Goal: Transaction & Acquisition: Book appointment/travel/reservation

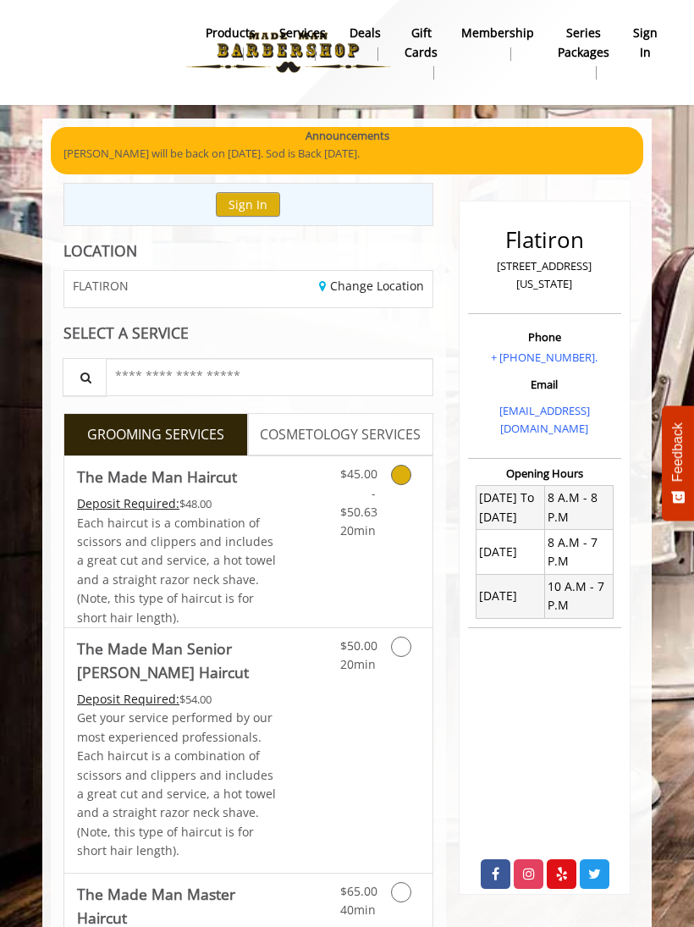
click at [405, 471] on icon "Grooming services" at bounding box center [401, 475] width 20 height 20
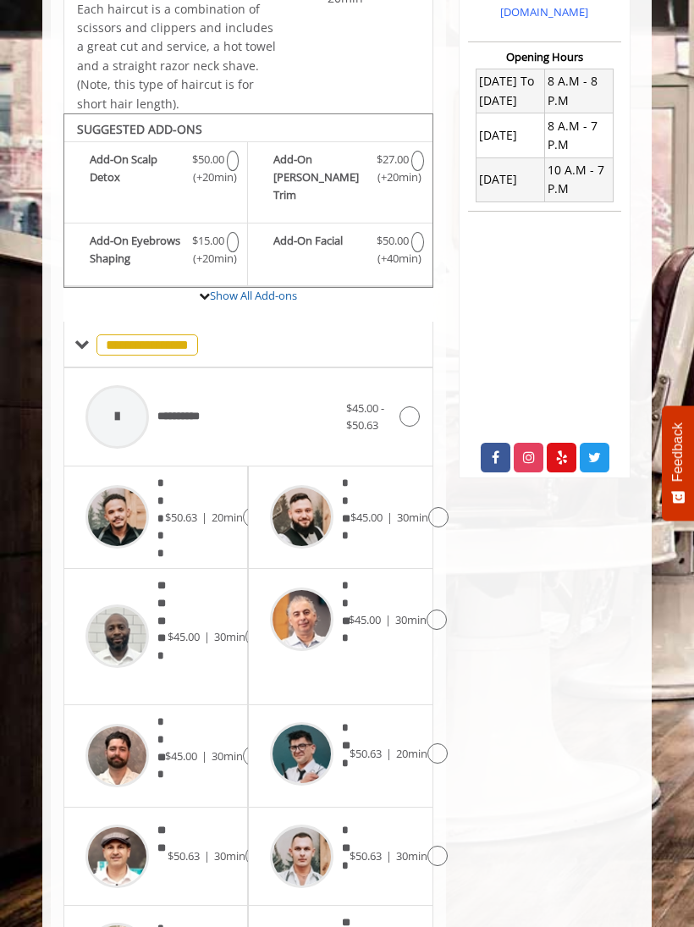
scroll to position [525, 0]
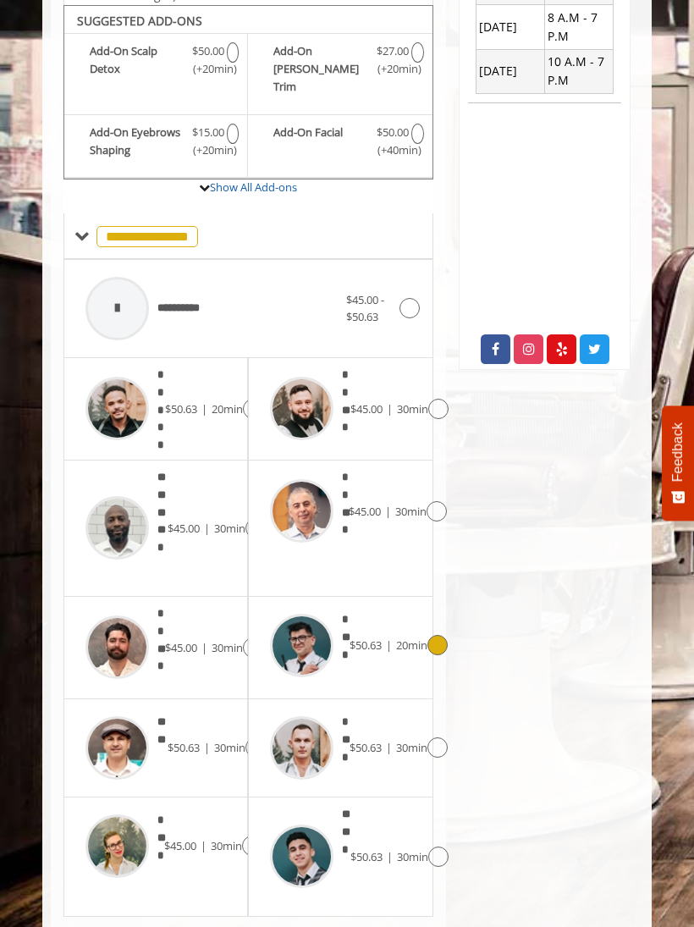
click at [437, 635] on icon at bounding box center [438, 645] width 20 height 20
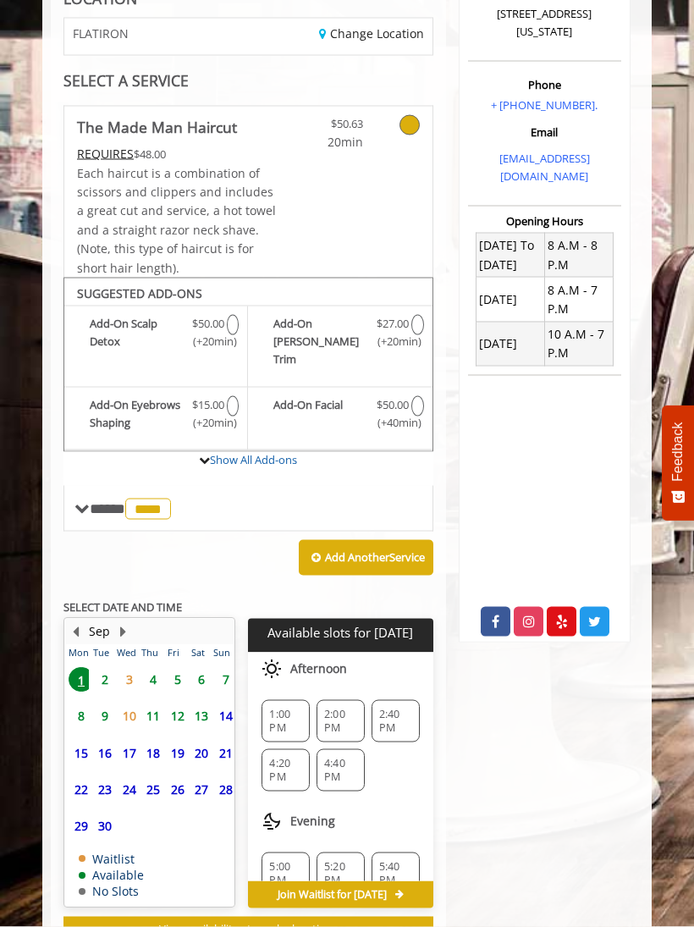
scroll to position [272, 0]
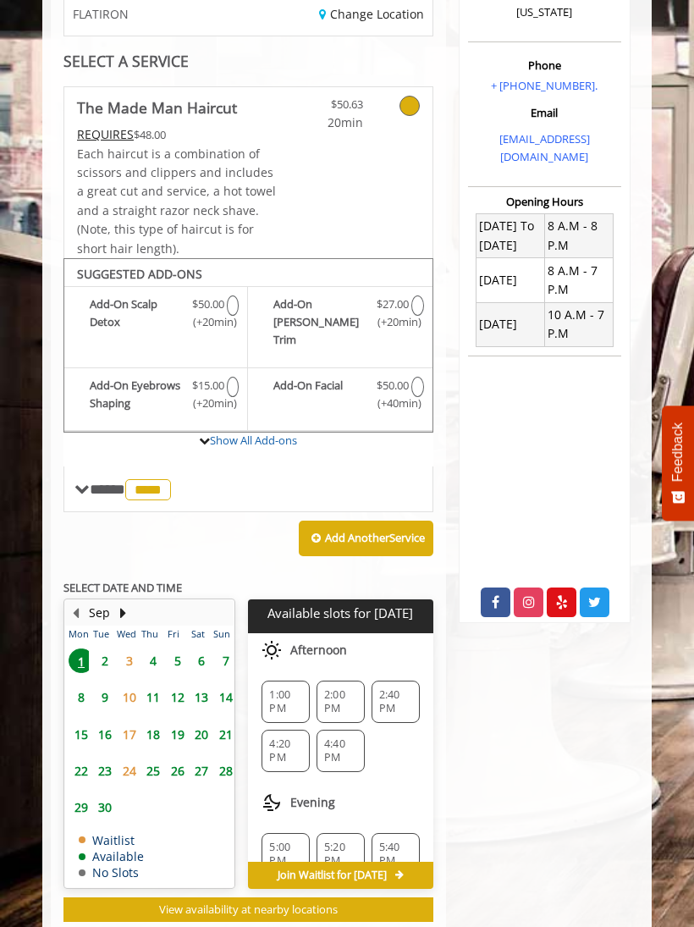
click at [294, 688] on span "1:00 PM" at bounding box center [285, 701] width 33 height 27
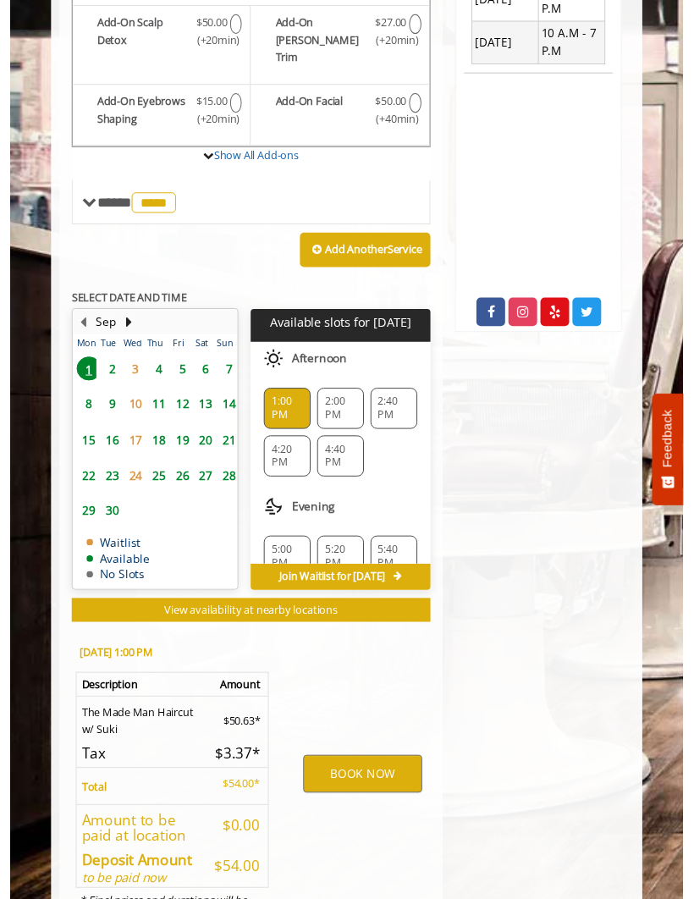
scroll to position [580, 0]
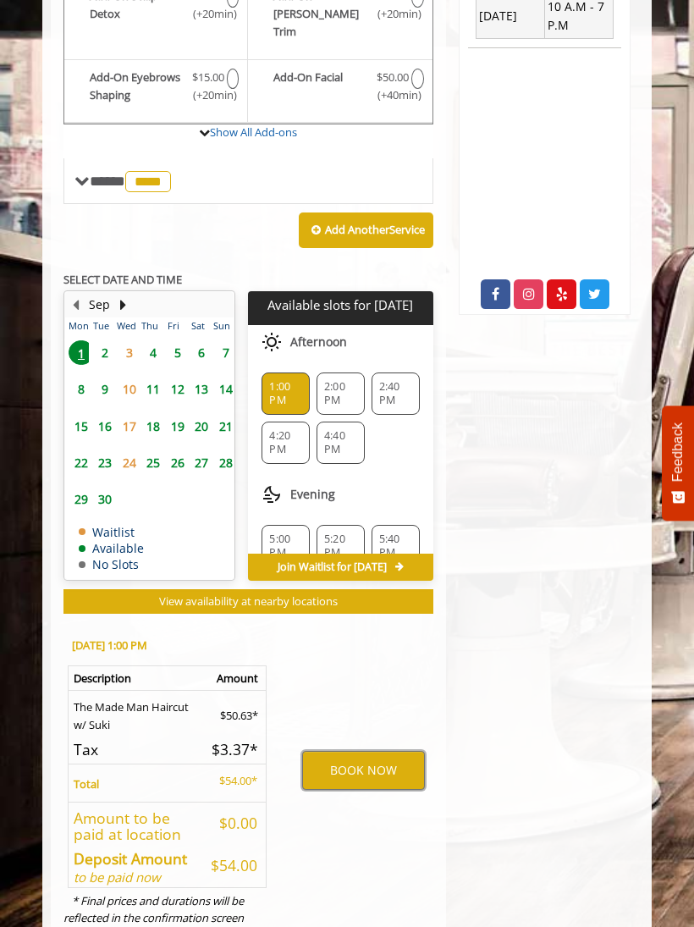
click at [377, 754] on button "BOOK NOW" at bounding box center [363, 770] width 122 height 39
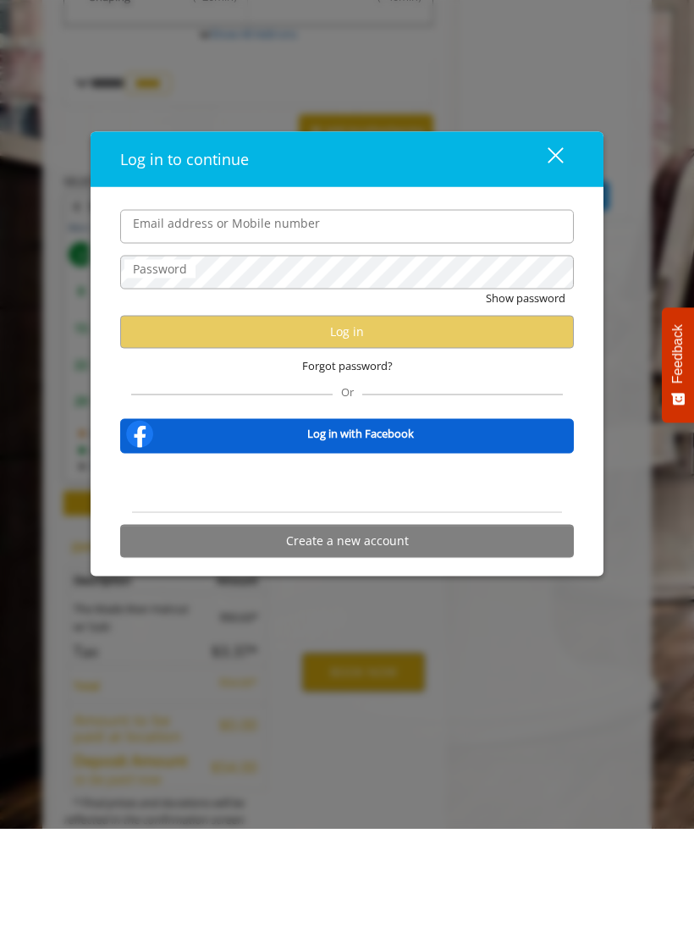
click at [389, 562] on div "Sign in with Google. Opens in new tab" at bounding box center [347, 580] width 156 height 37
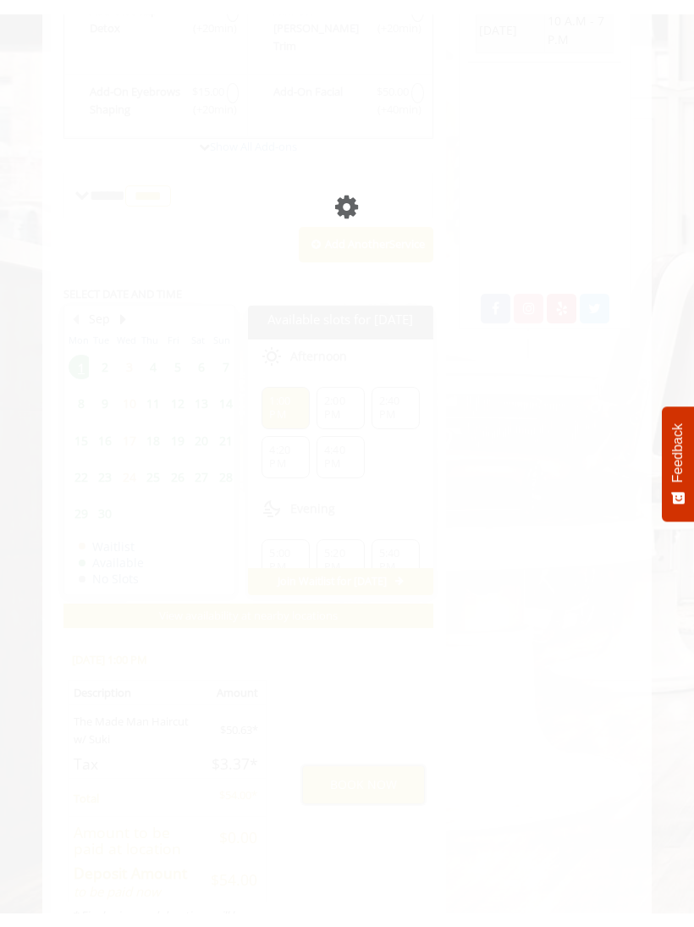
scroll to position [610, 0]
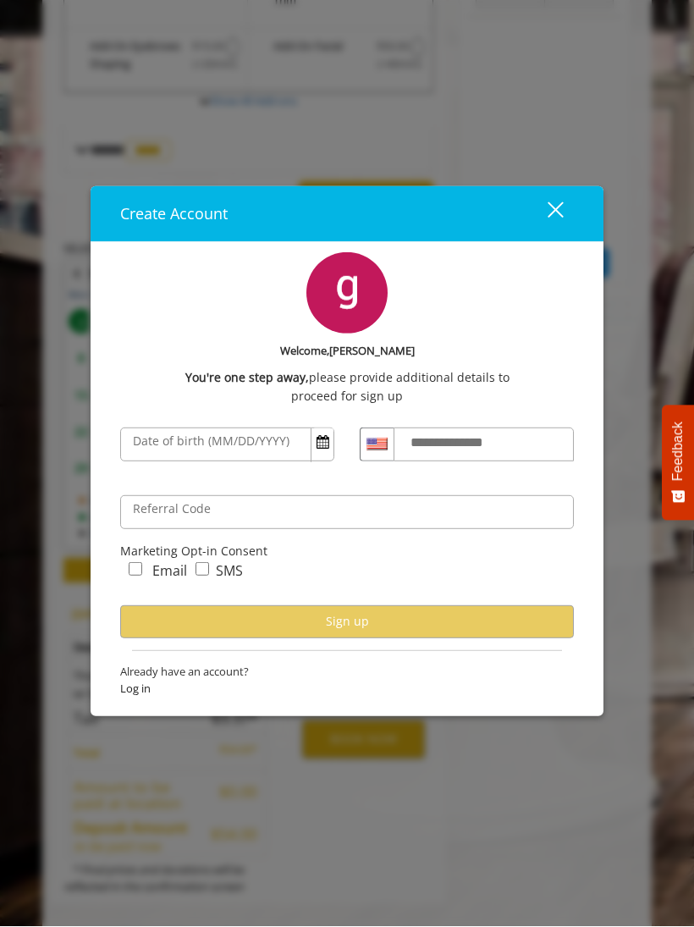
click at [558, 217] on div "close" at bounding box center [545, 213] width 34 height 25
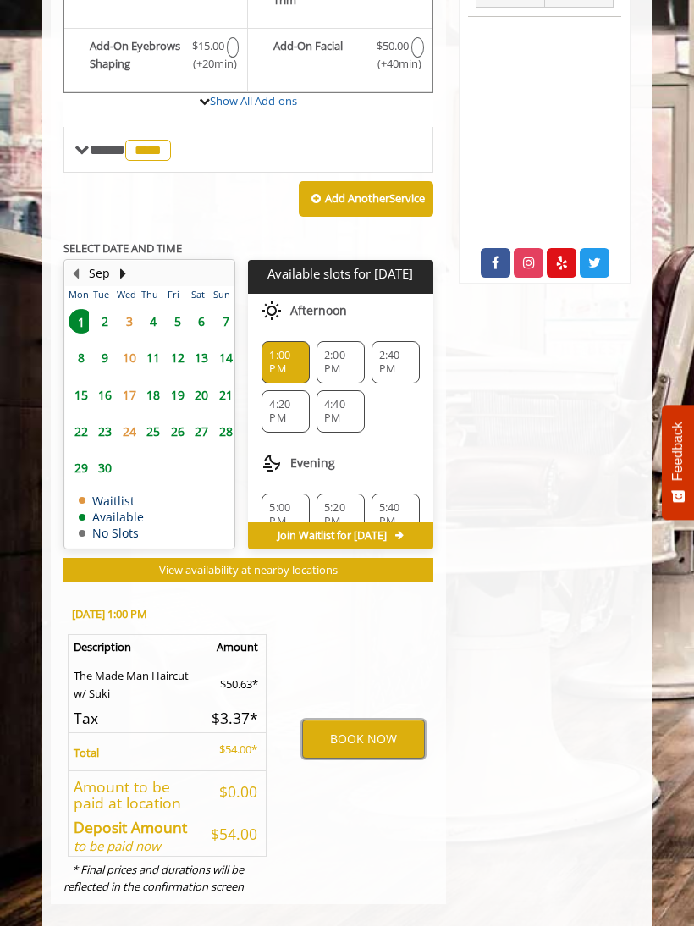
click at [386, 720] on button "BOOK NOW" at bounding box center [363, 739] width 122 height 39
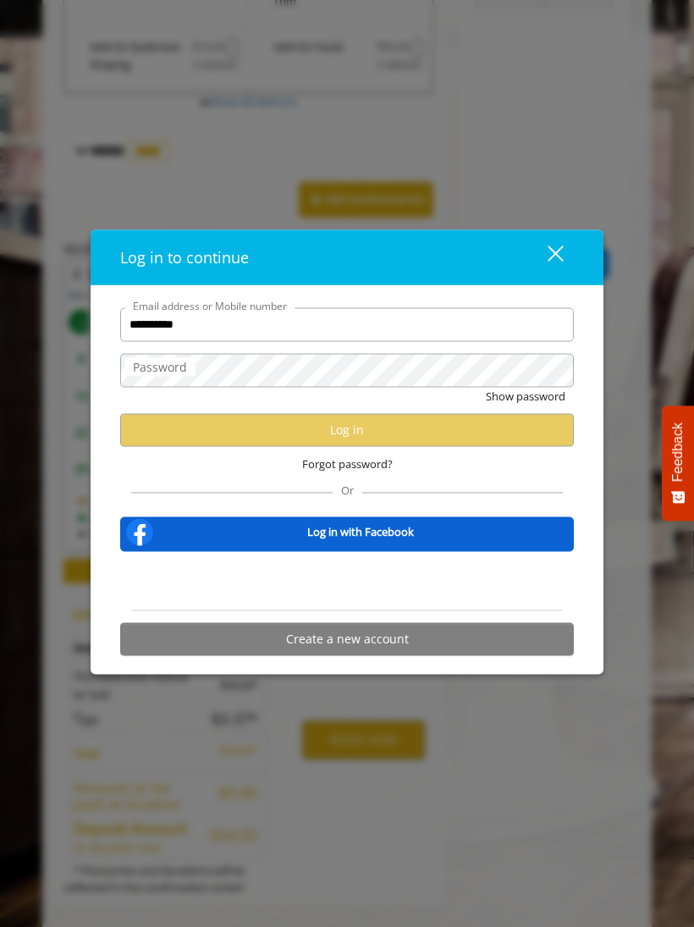
type input "**********"
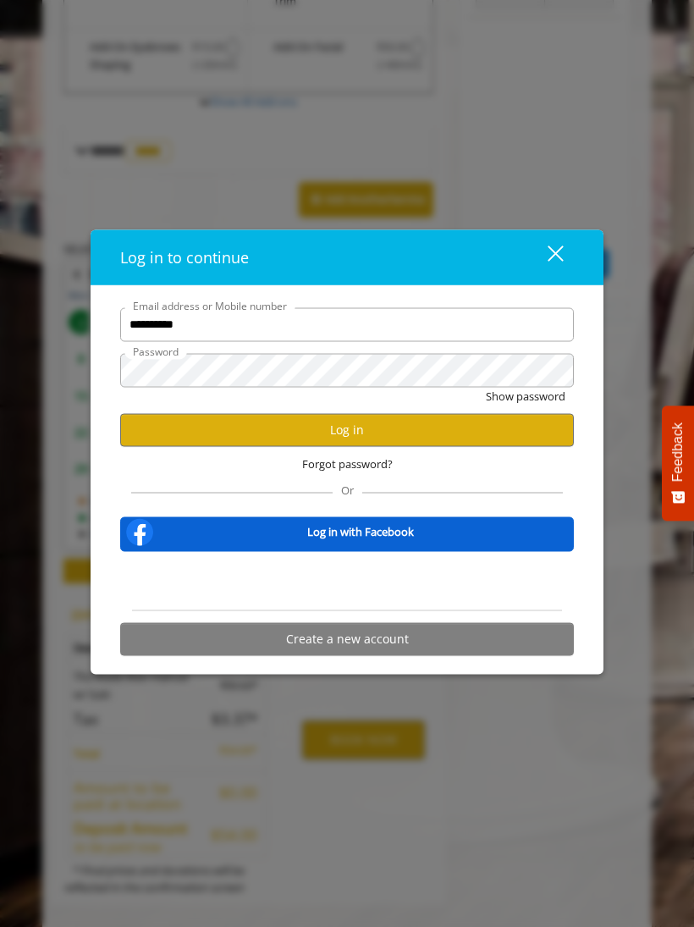
click at [497, 428] on button "Log in" at bounding box center [347, 429] width 454 height 33
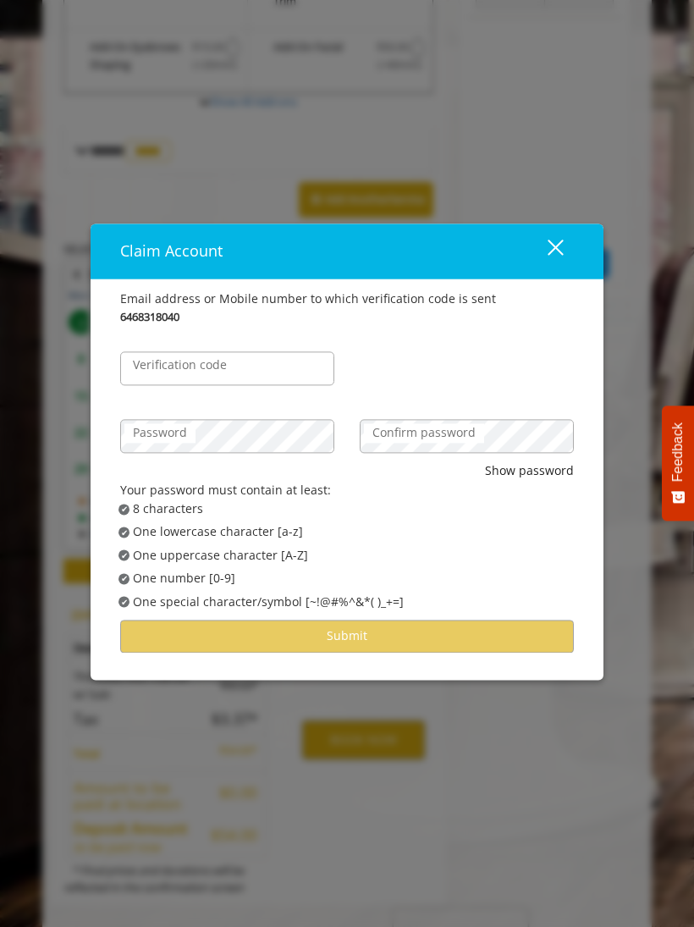
click at [164, 361] on label "Verification code" at bounding box center [179, 365] width 111 height 19
click at [164, 361] on input "Verification code" at bounding box center [227, 369] width 214 height 34
type input "******"
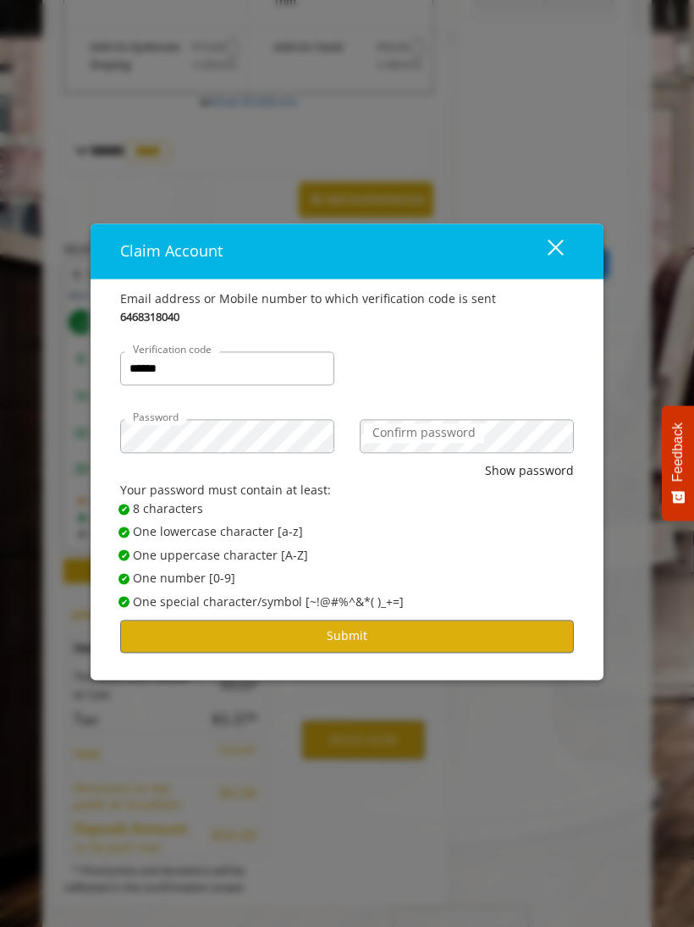
click at [473, 620] on button "Submit" at bounding box center [347, 636] width 454 height 33
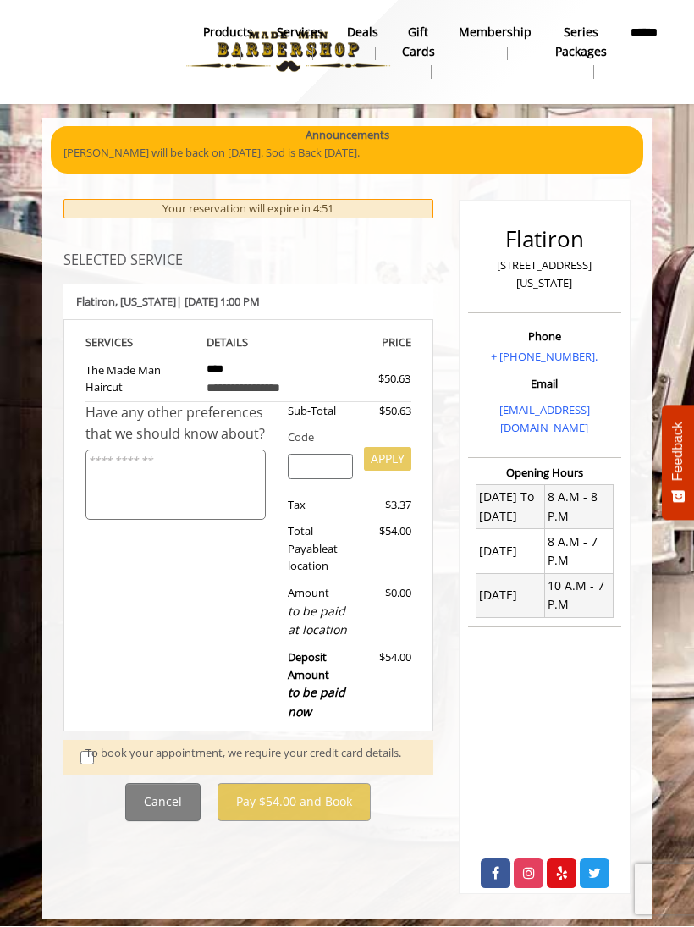
click at [96, 745] on div "To book your appointment, we require your credit card details." at bounding box center [251, 757] width 331 height 25
click at [97, 745] on div "To book your appointment, we require your credit card details." at bounding box center [251, 757] width 331 height 25
click at [90, 745] on div "To book your appointment, we require your credit card details." at bounding box center [251, 757] width 331 height 25
click at [86, 724] on div "**********" at bounding box center [248, 511] width 370 height 622
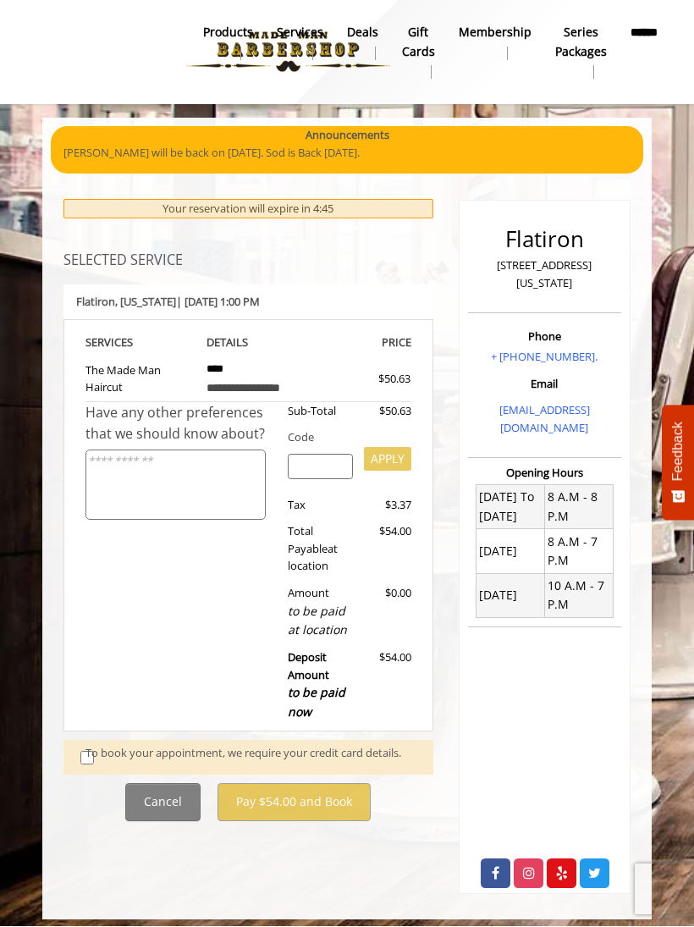
click at [91, 745] on div "To book your appointment, we require your credit card details." at bounding box center [251, 757] width 331 height 25
click at [341, 753] on div "To book your appointment, we require your credit card details." at bounding box center [251, 757] width 331 height 25
click at [316, 455] on input "search" at bounding box center [320, 467] width 65 height 25
click at [89, 745] on div "To book your appointment, we require your credit card details." at bounding box center [251, 757] width 331 height 25
click at [104, 745] on div "To book your appointment, we require your credit card details." at bounding box center [251, 757] width 331 height 25
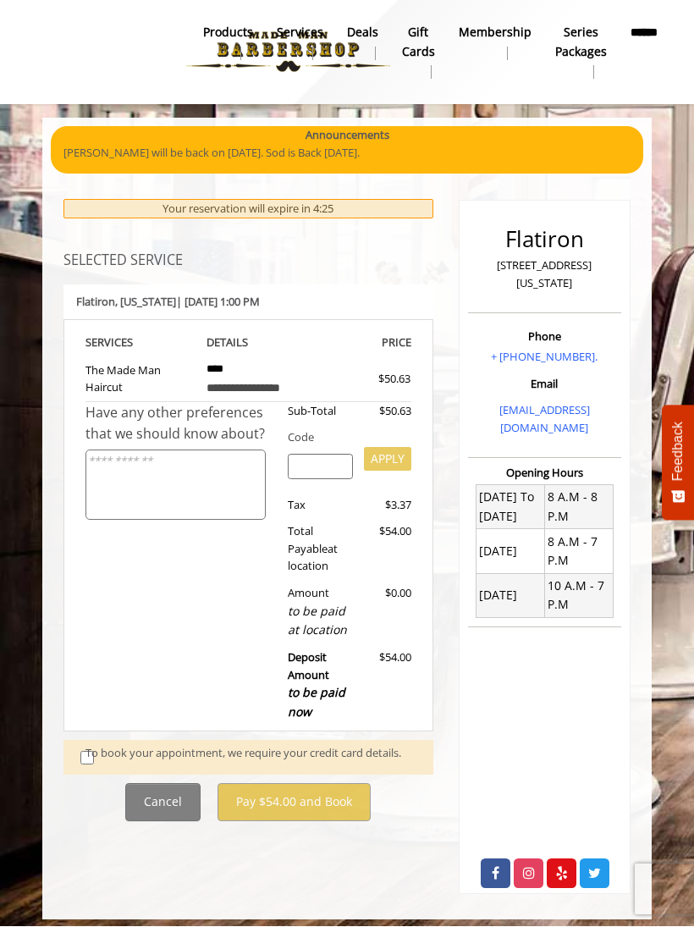
click at [104, 750] on div "To book your appointment, we require your credit card details." at bounding box center [251, 757] width 331 height 25
click at [102, 745] on div "To book your appointment, we require your credit card details." at bounding box center [251, 757] width 331 height 25
click at [124, 745] on div "To book your appointment, we require your credit card details." at bounding box center [251, 757] width 331 height 25
click at [110, 753] on div "To book your appointment, we require your credit card details." at bounding box center [251, 757] width 331 height 25
click at [91, 745] on div "To book your appointment, we require your credit card details." at bounding box center [251, 757] width 331 height 25
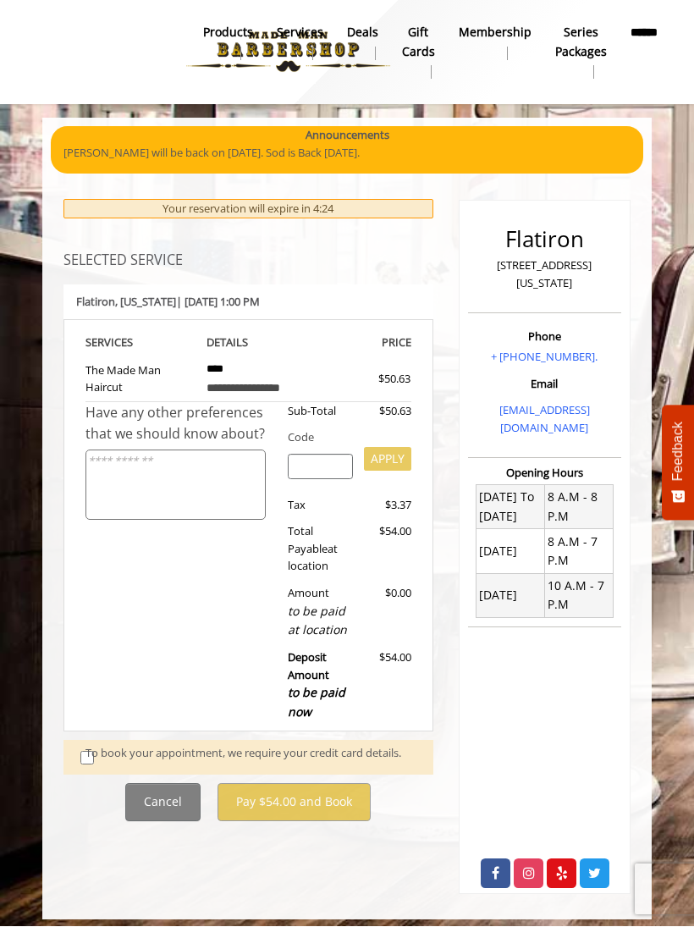
click at [87, 745] on div "To book your appointment, we require your credit card details." at bounding box center [251, 757] width 331 height 25
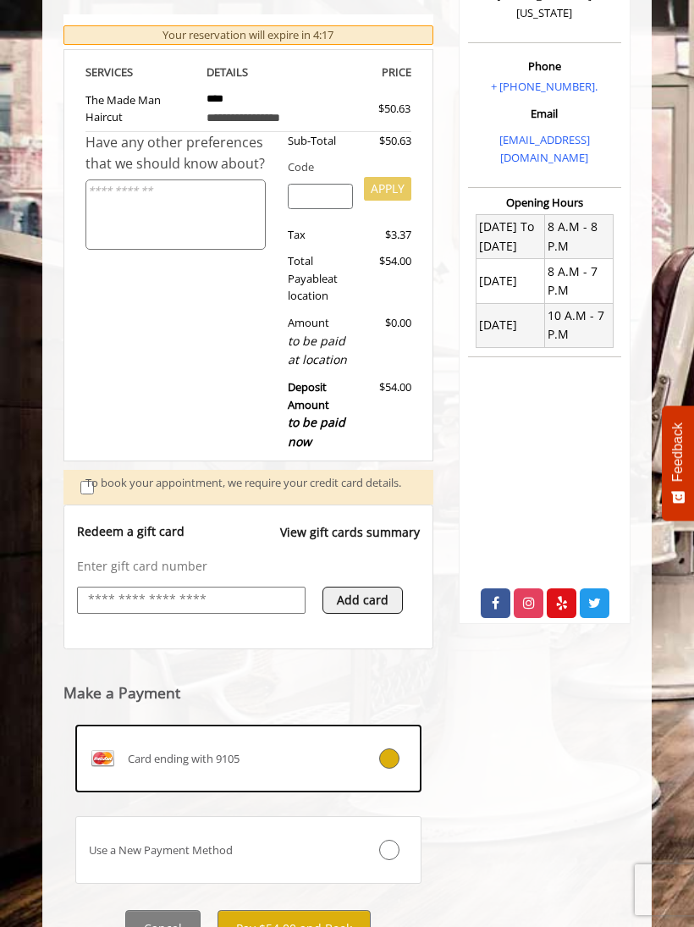
scroll to position [317, 0]
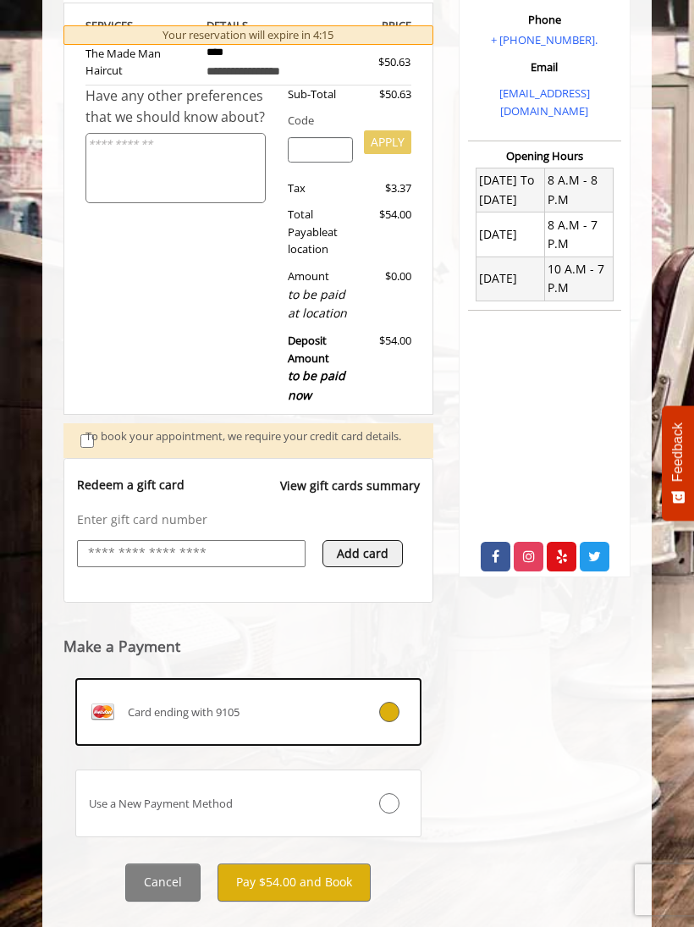
click at [346, 885] on button "Pay $54.00 and Book" at bounding box center [294, 882] width 153 height 38
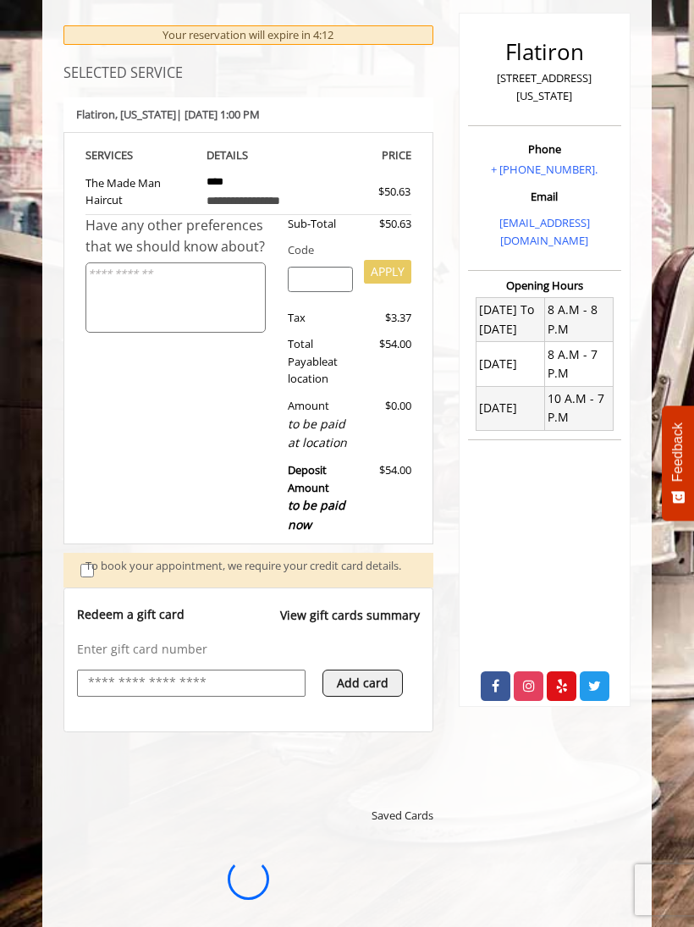
scroll to position [0, 0]
